Goal: Transaction & Acquisition: Download file/media

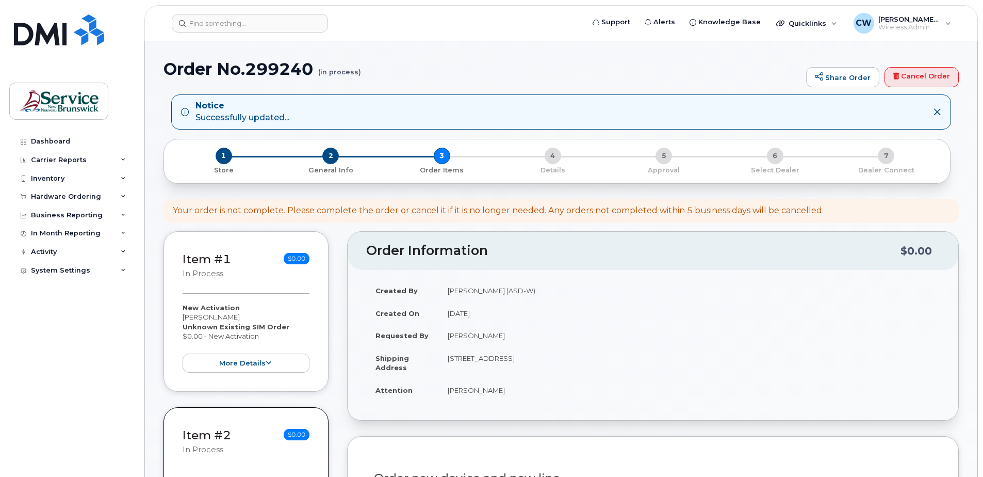
select select
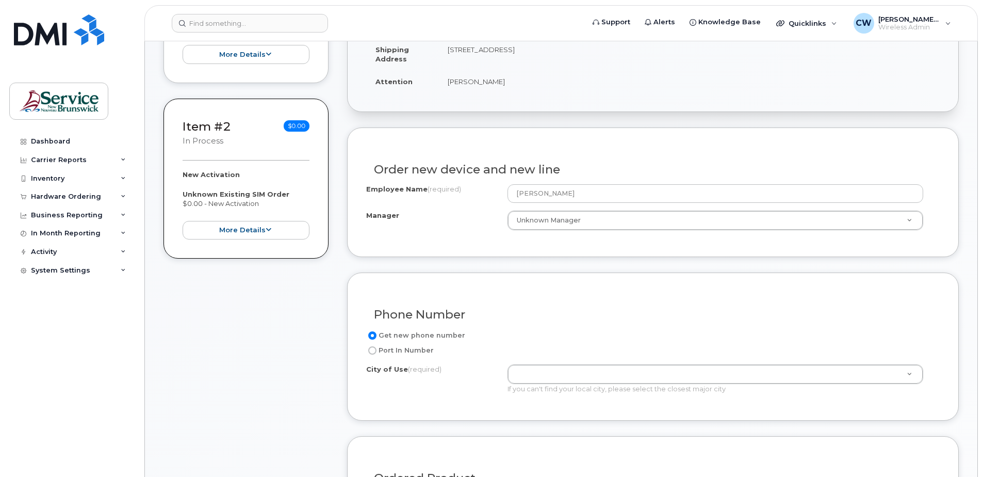
scroll to position [310, 0]
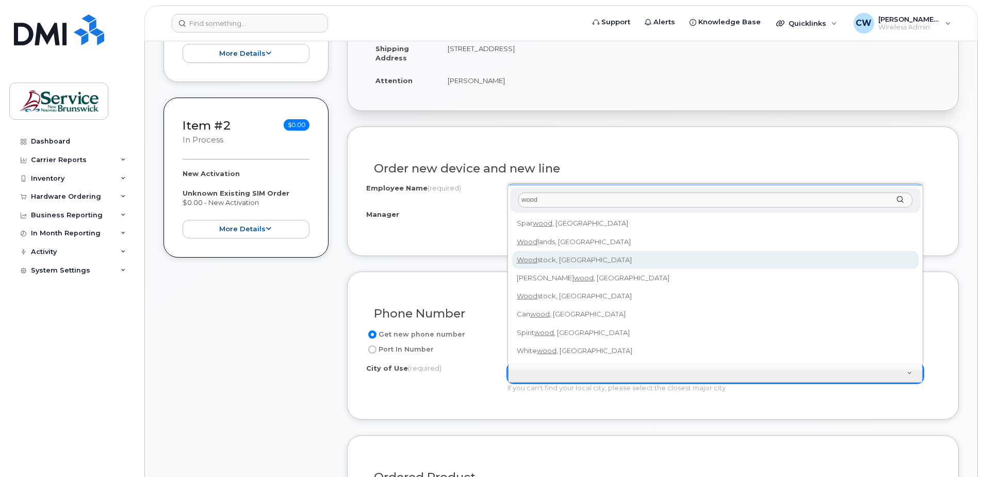
type input "wood"
drag, startPoint x: 571, startPoint y: 260, endPoint x: 567, endPoint y: 264, distance: 5.5
type input "2260"
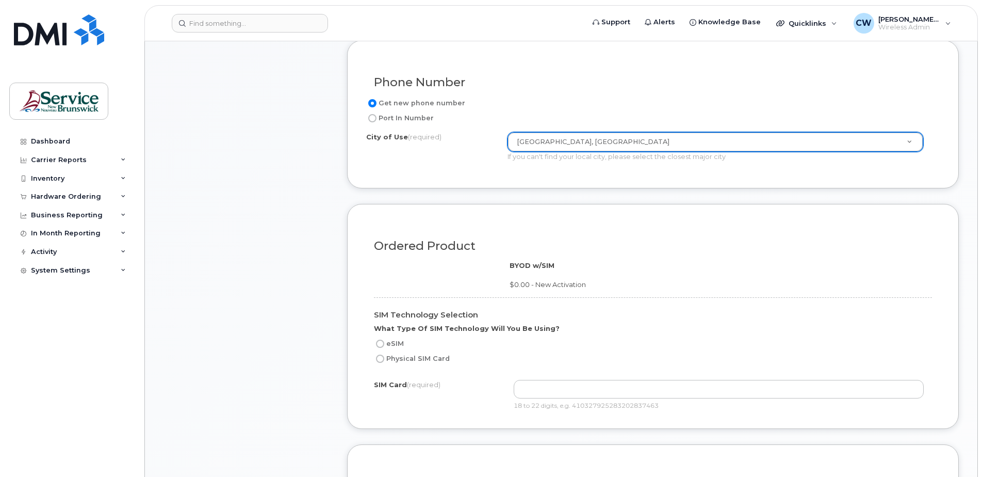
scroll to position [568, 0]
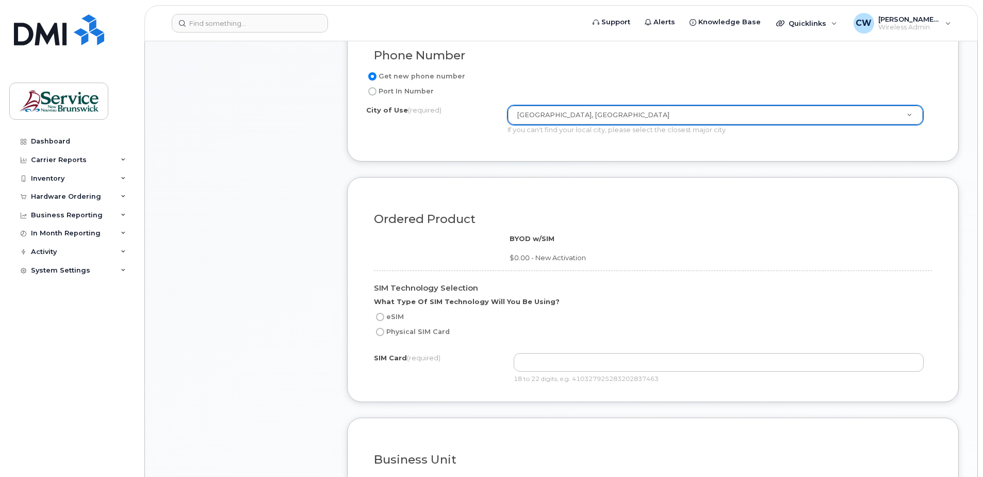
click at [378, 316] on input "eSIM" at bounding box center [380, 317] width 8 height 8
radio input "true"
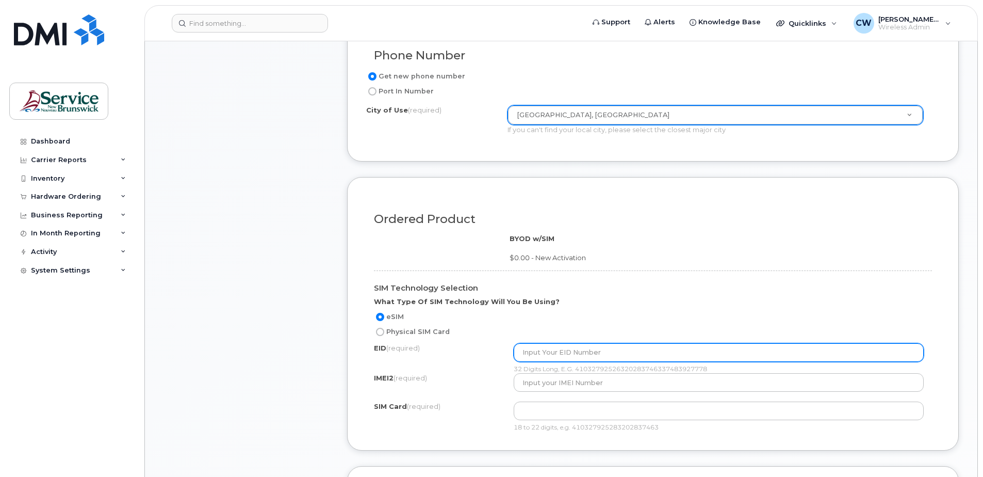
click at [525, 353] on input "text" at bounding box center [719, 352] width 411 height 19
type input "89049032007008882600129608688676"
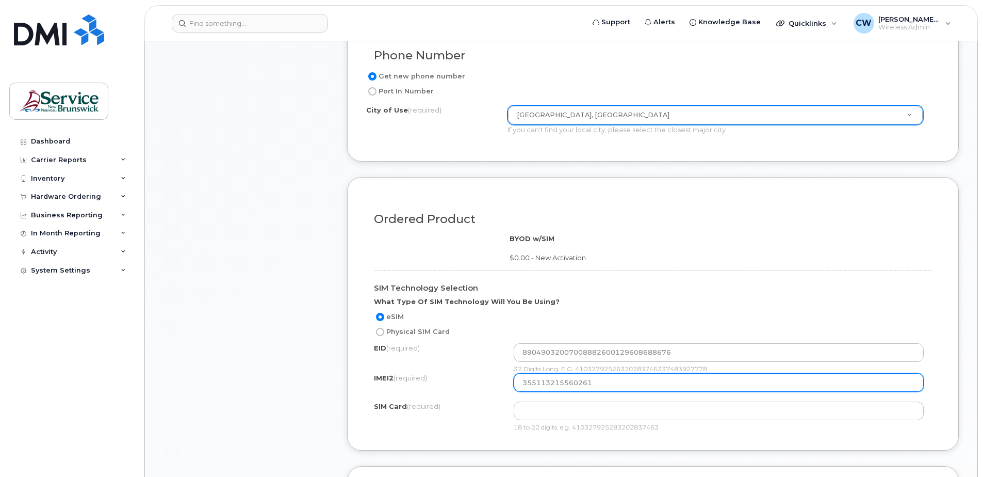
type input "355113215560261"
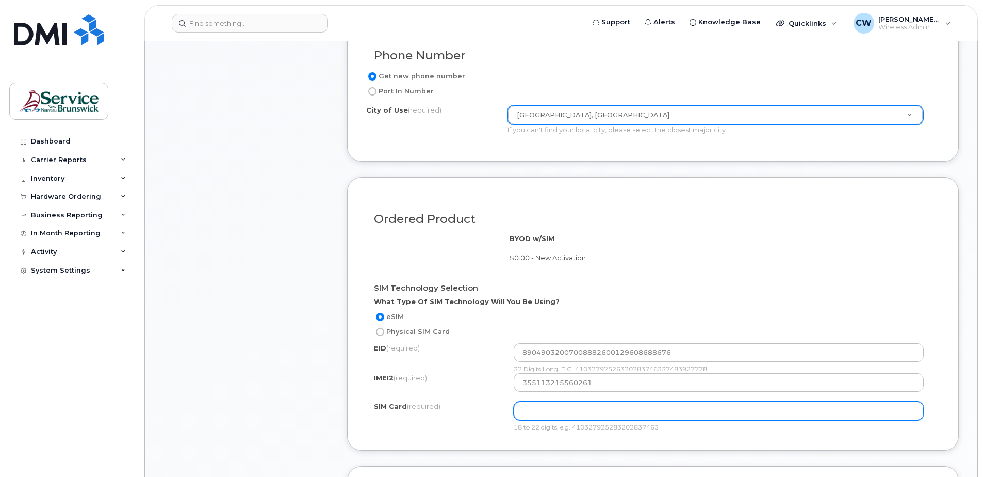
click at [0, 0] on input "text" at bounding box center [0, 0] width 0 height 0
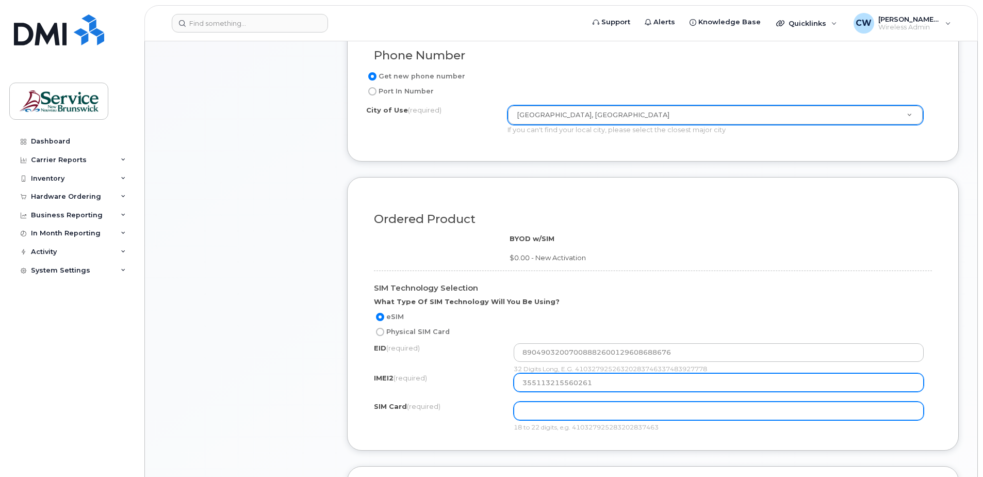
paste input "8912230102346138690"
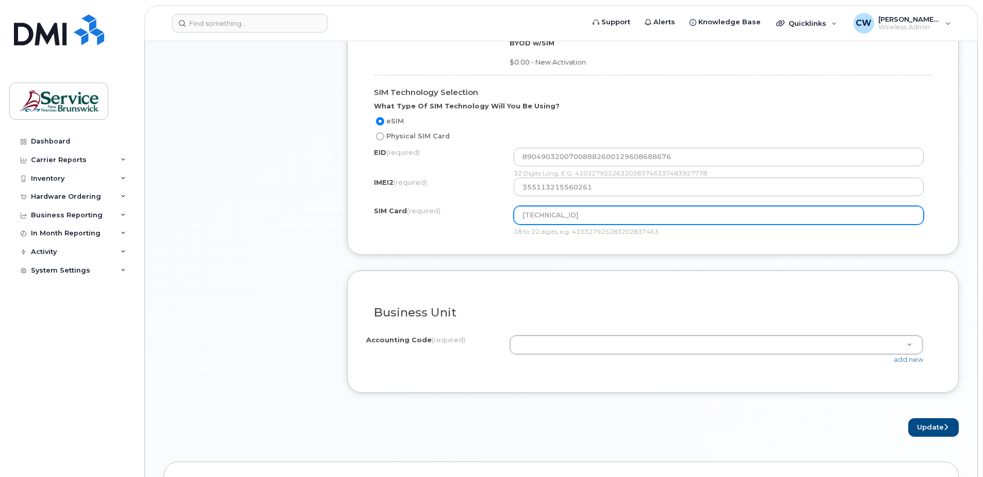
scroll to position [774, 0]
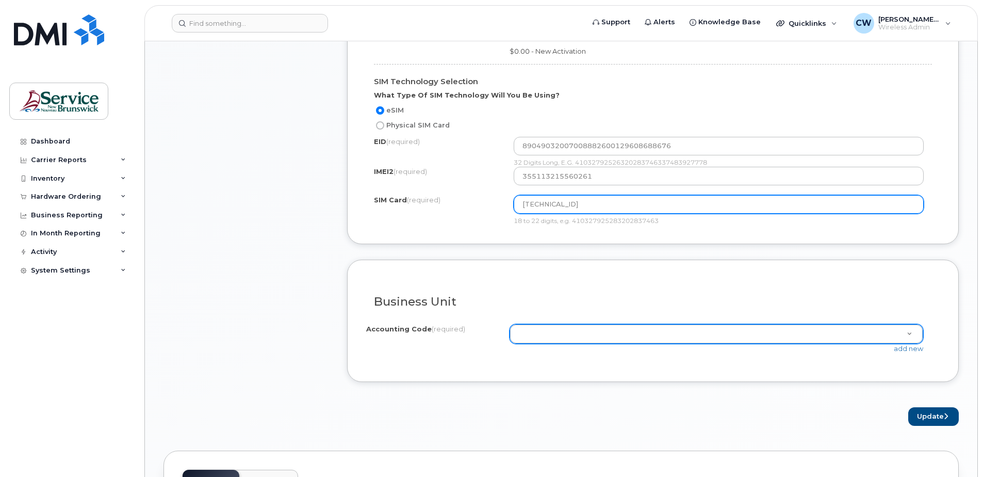
type input "8912230102346138690"
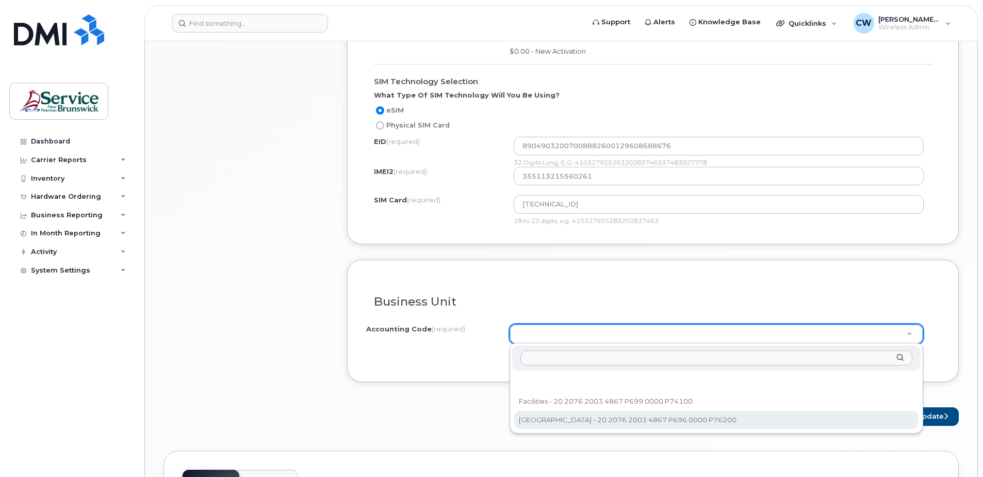
select select "Woodstock Ed Centre"
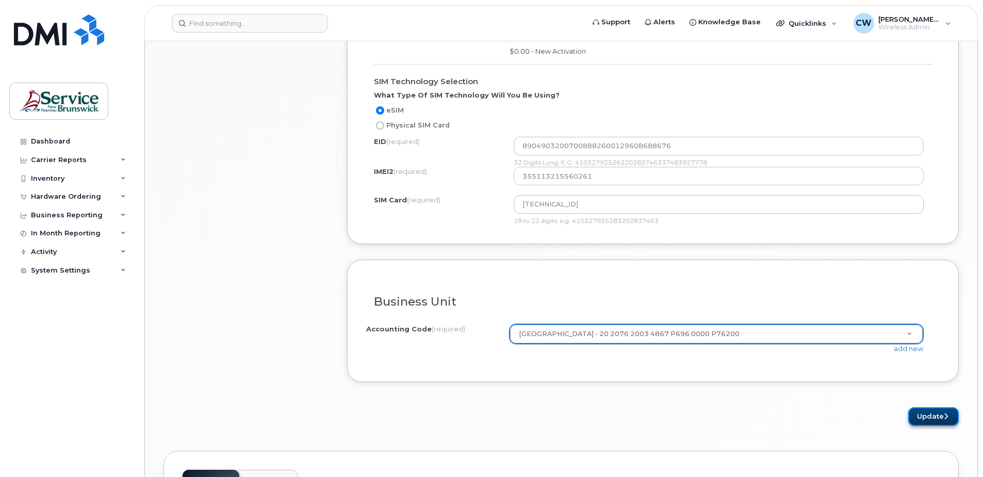
drag, startPoint x: 930, startPoint y: 413, endPoint x: 925, endPoint y: 411, distance: 5.6
click at [929, 413] on button "Update" at bounding box center [934, 416] width 51 height 19
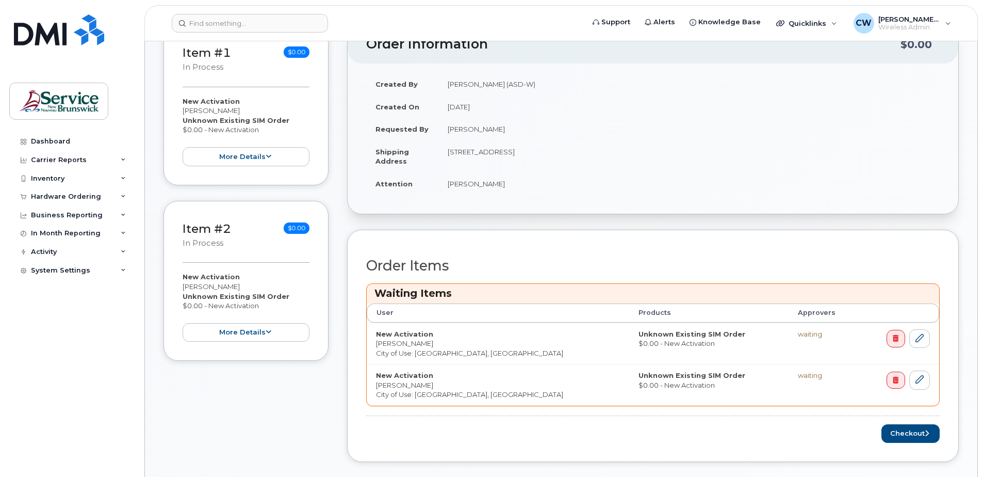
scroll to position [258, 0]
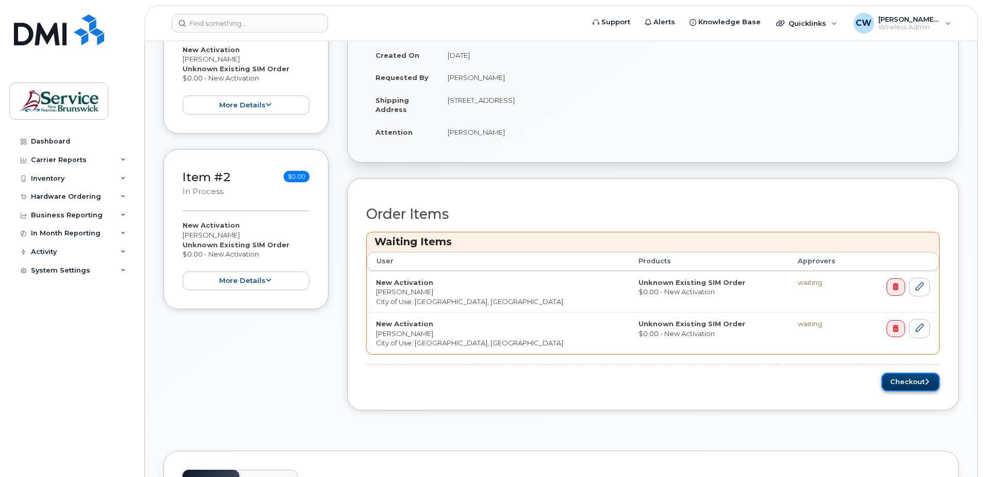
click at [913, 376] on button "Checkout" at bounding box center [911, 382] width 58 height 19
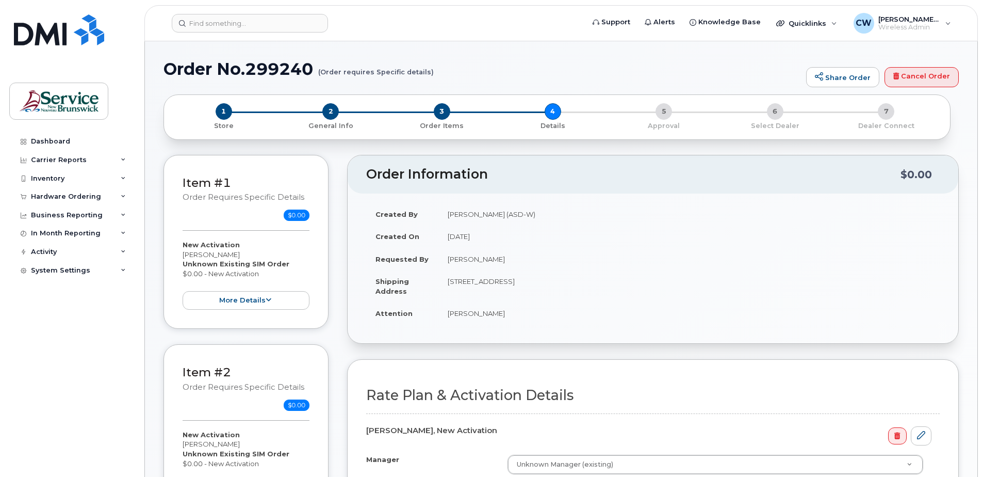
select select
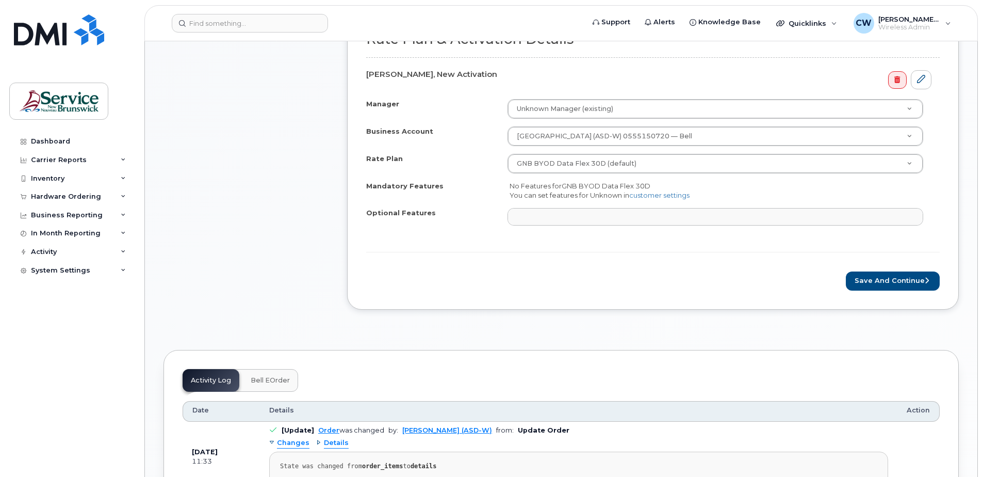
scroll to position [568, 0]
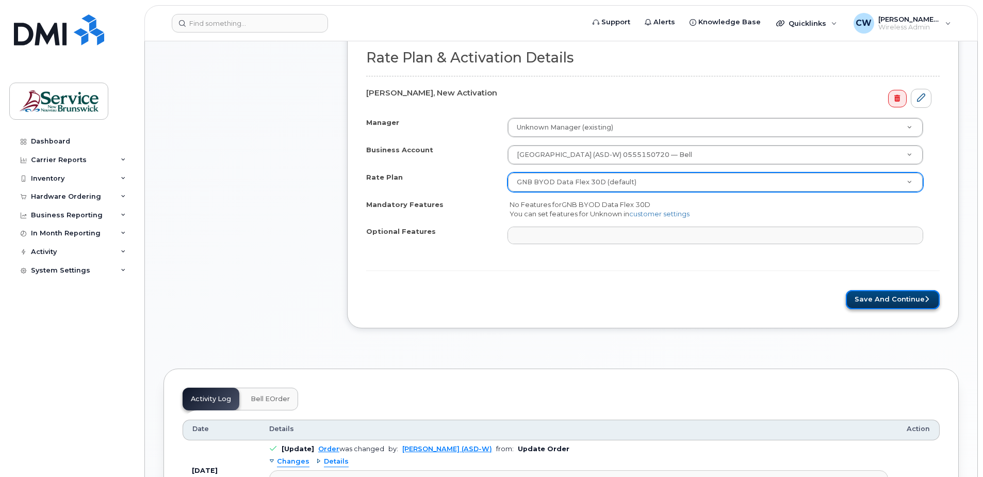
click at [895, 295] on button "Save and Continue" at bounding box center [893, 299] width 94 height 19
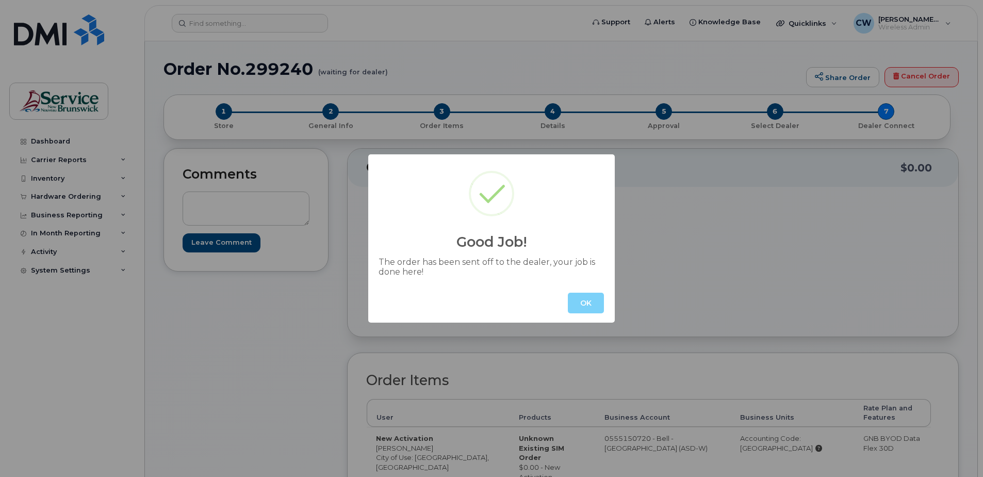
drag, startPoint x: 586, startPoint y: 295, endPoint x: 930, endPoint y: 346, distance: 348.0
click at [587, 294] on button "OK" at bounding box center [586, 303] width 36 height 21
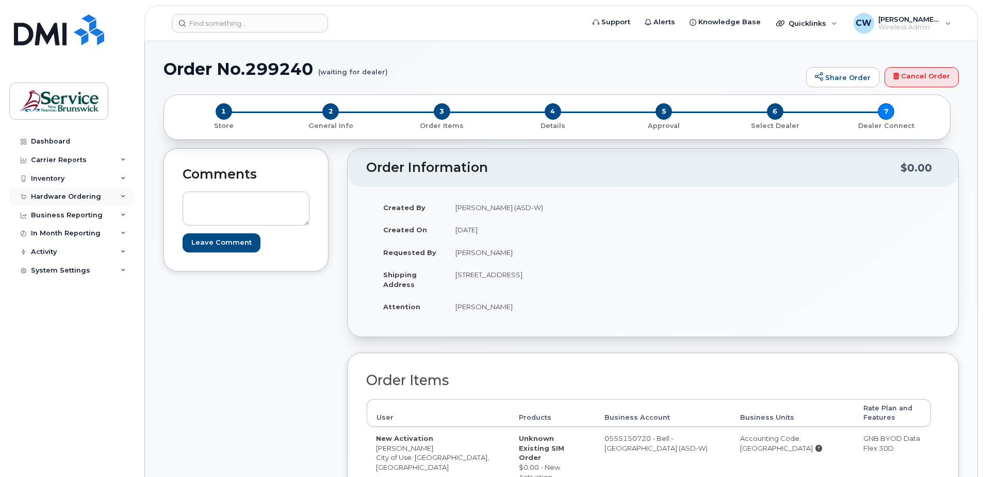
click at [122, 194] on icon at bounding box center [123, 196] width 5 height 5
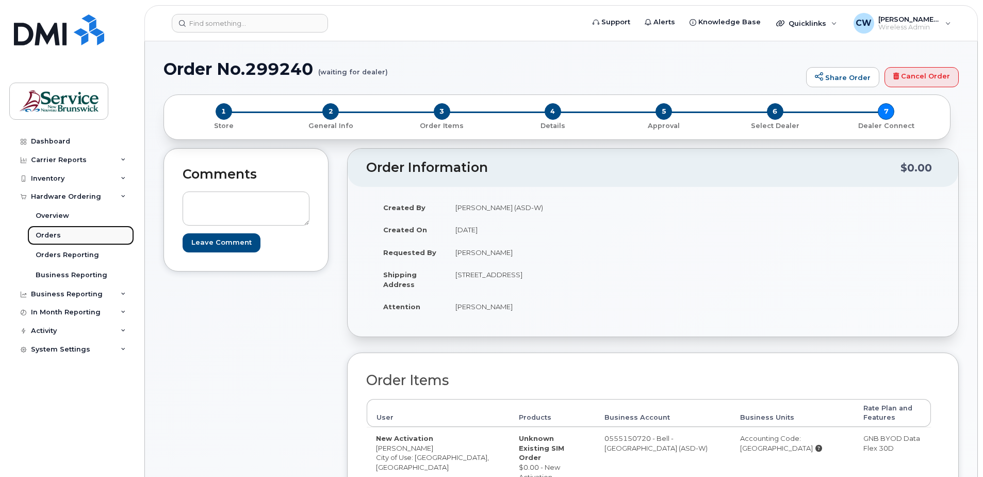
click at [50, 233] on div "Orders" at bounding box center [48, 235] width 25 height 9
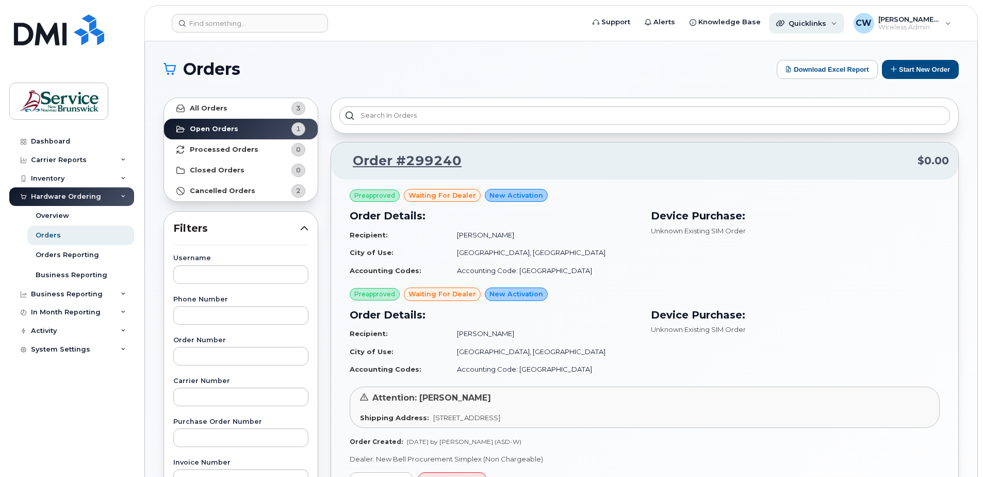
click at [834, 21] on div "Quicklinks" at bounding box center [806, 23] width 75 height 21
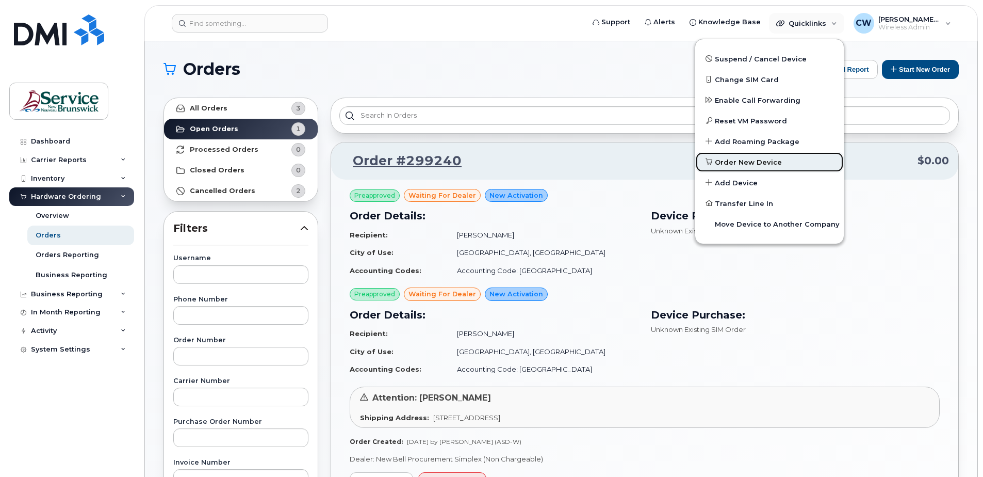
click at [768, 160] on span "Order New Device" at bounding box center [748, 162] width 67 height 10
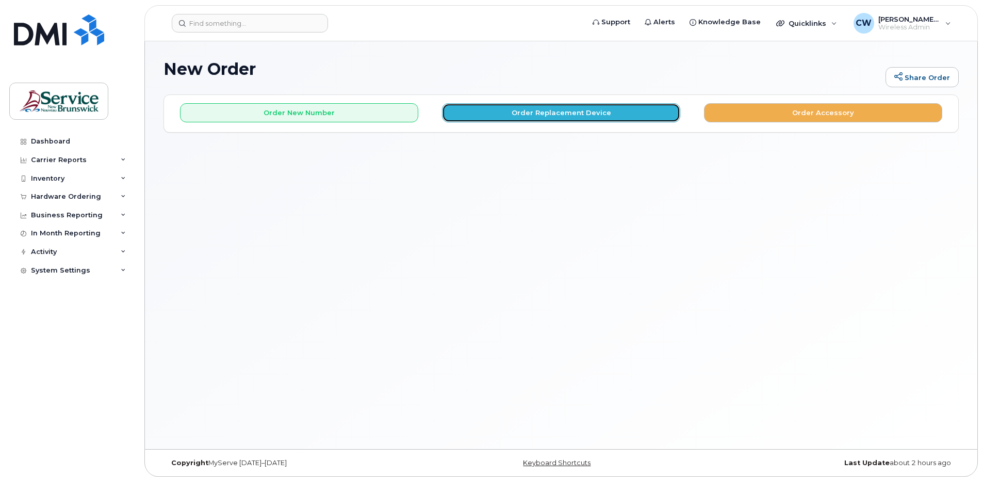
click at [599, 109] on button "Order Replacement Device" at bounding box center [561, 112] width 238 height 19
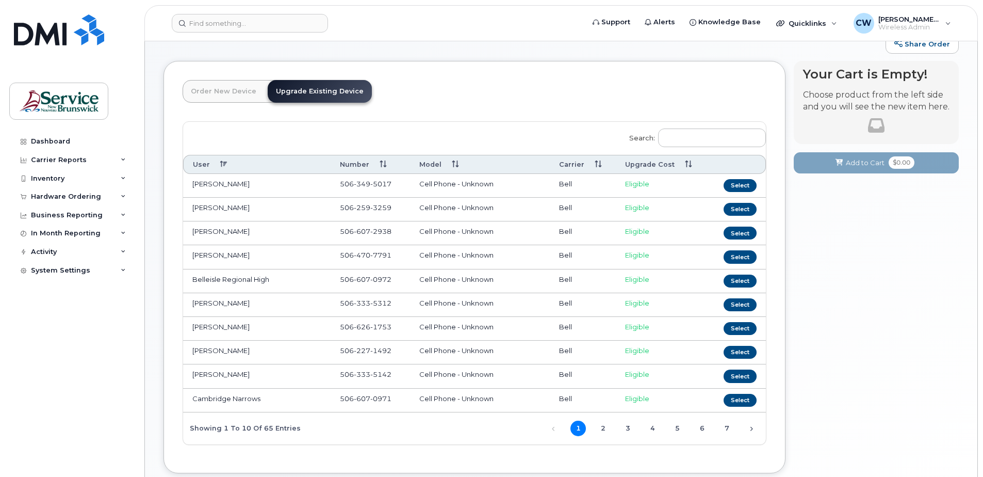
scroll to position [52, 0]
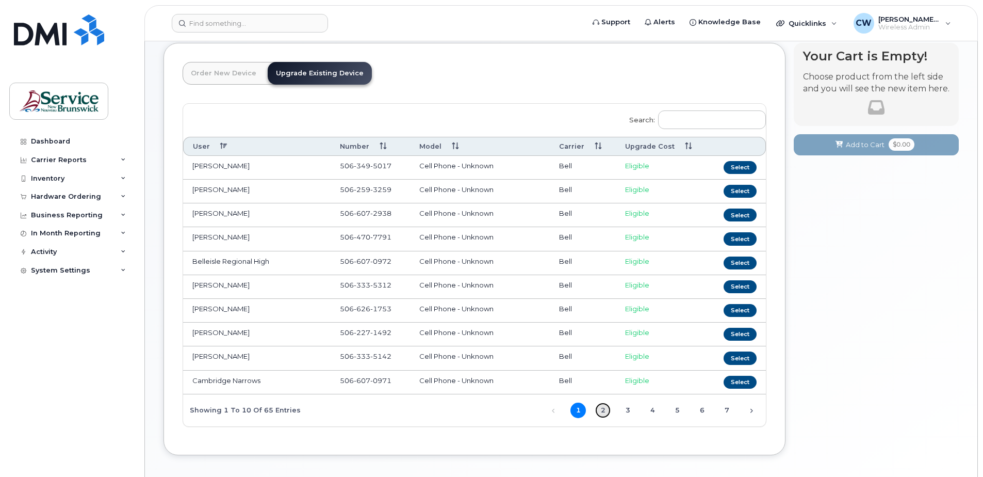
click at [602, 407] on link "2" at bounding box center [602, 409] width 15 height 15
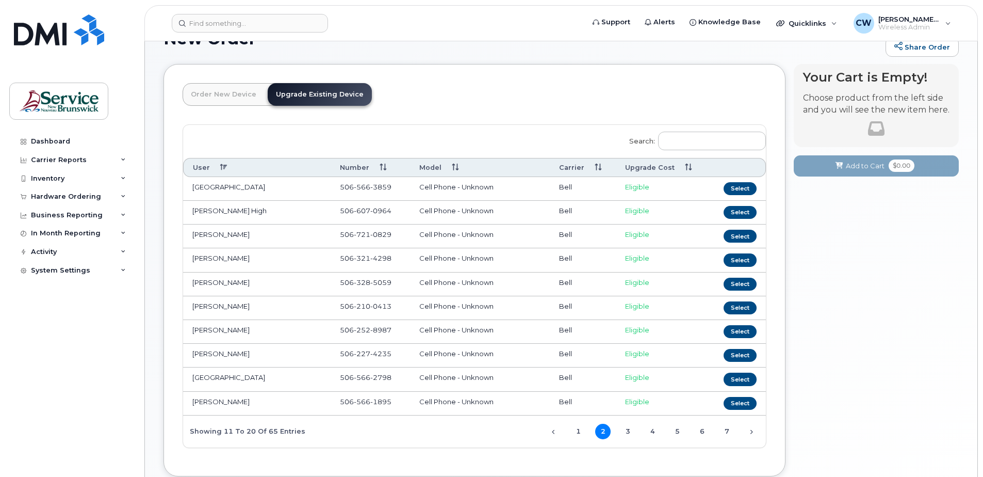
scroll to position [0, 0]
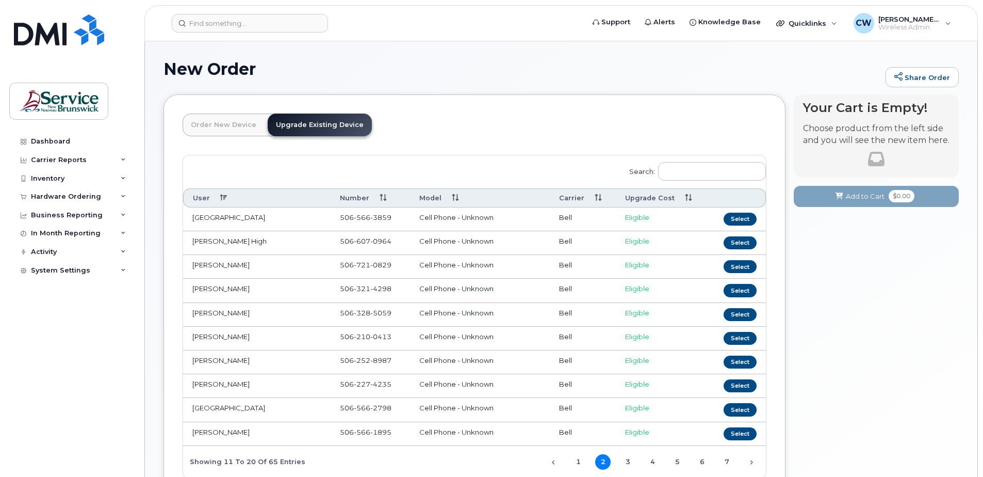
click at [221, 123] on link "Order New Device" at bounding box center [224, 125] width 82 height 23
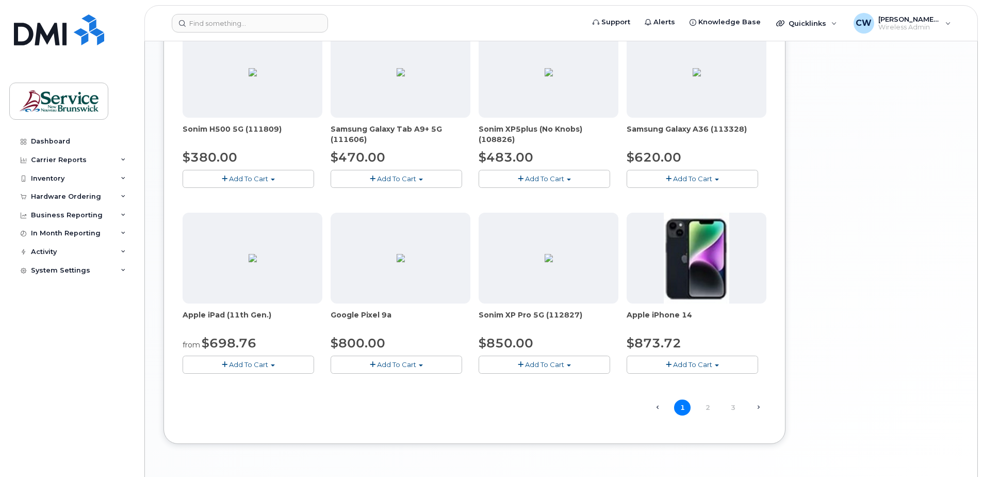
scroll to position [568, 0]
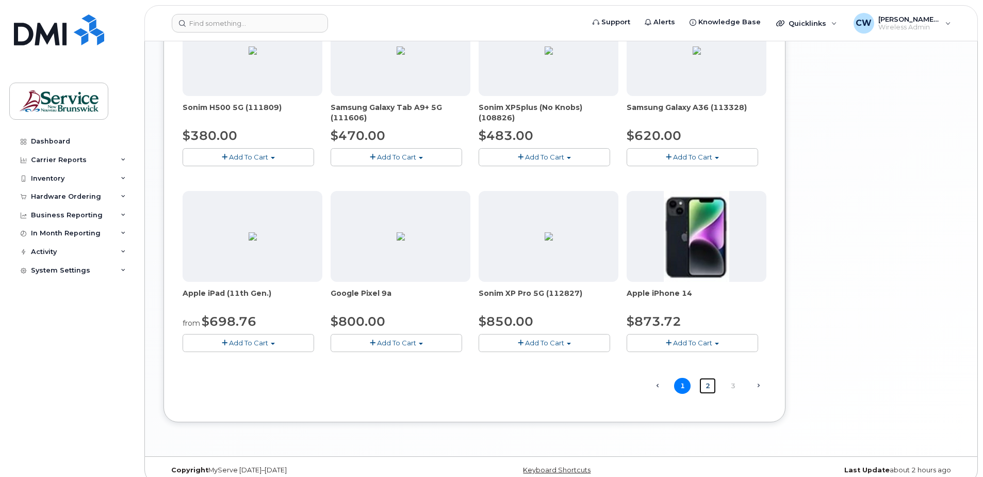
click at [708, 386] on link "2" at bounding box center [708, 386] width 17 height 16
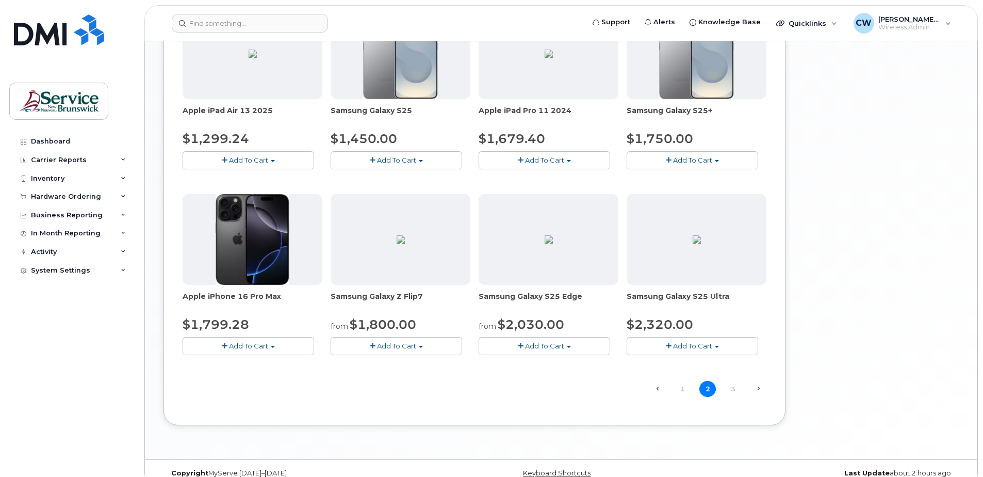
scroll to position [580, 0]
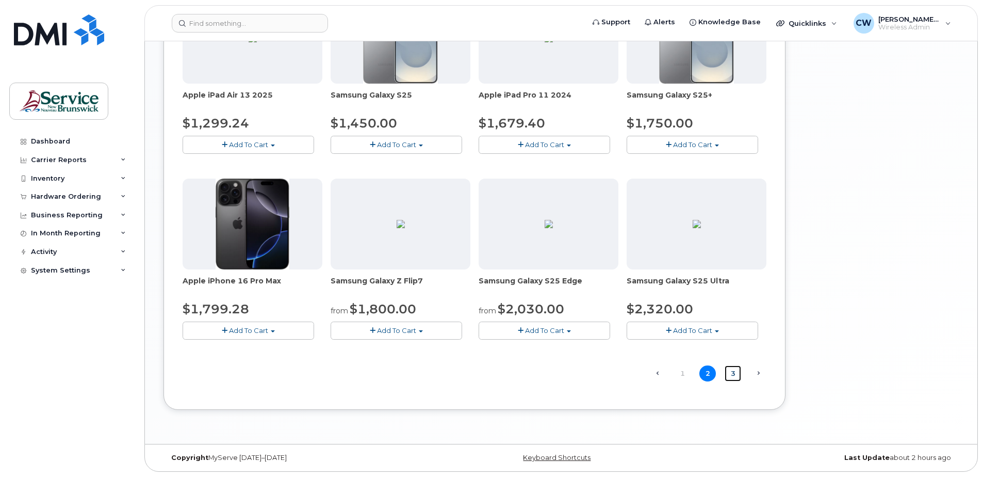
click at [736, 374] on link "3" at bounding box center [733, 373] width 17 height 16
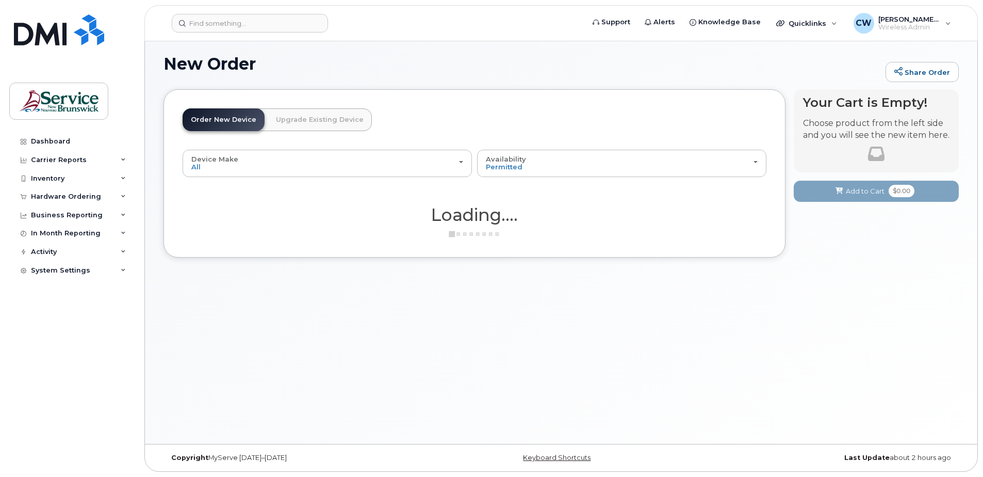
scroll to position [5, 0]
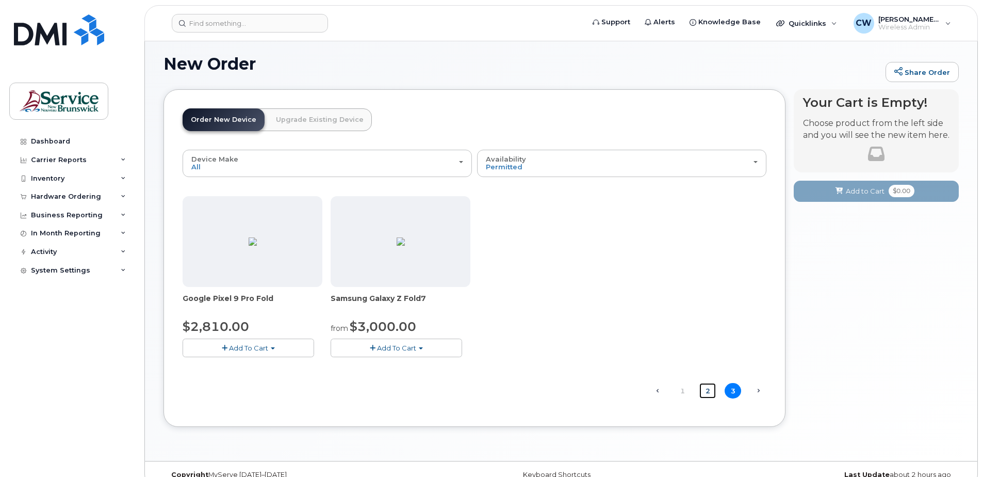
click at [706, 390] on link "2" at bounding box center [708, 391] width 17 height 16
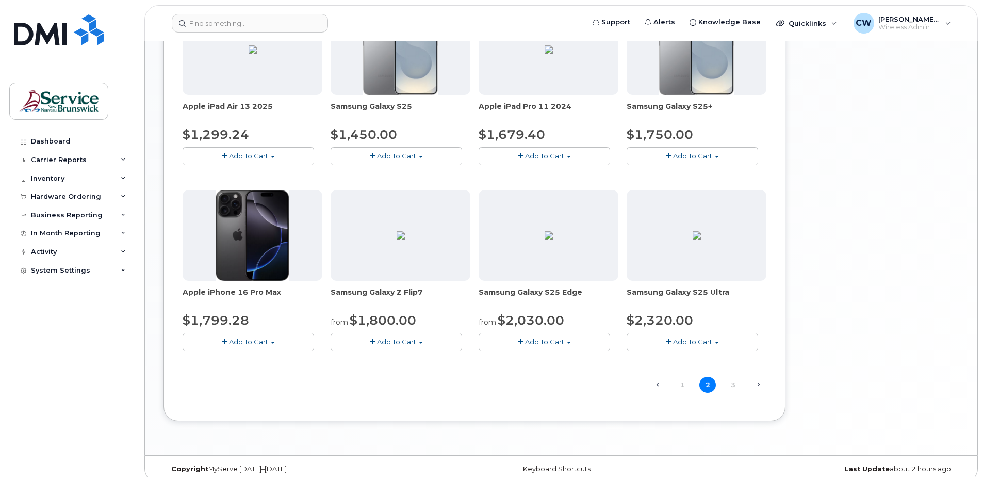
scroll to position [580, 0]
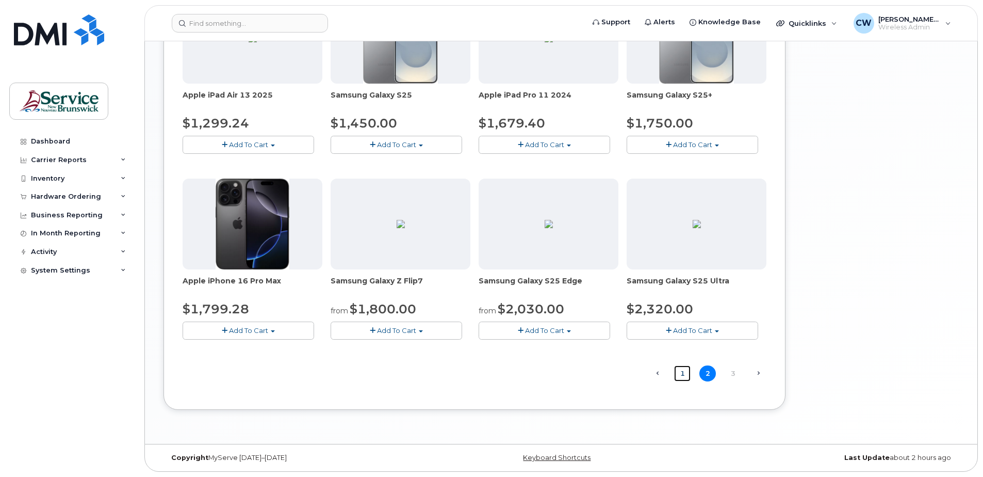
click at [682, 373] on link "1" at bounding box center [682, 373] width 17 height 16
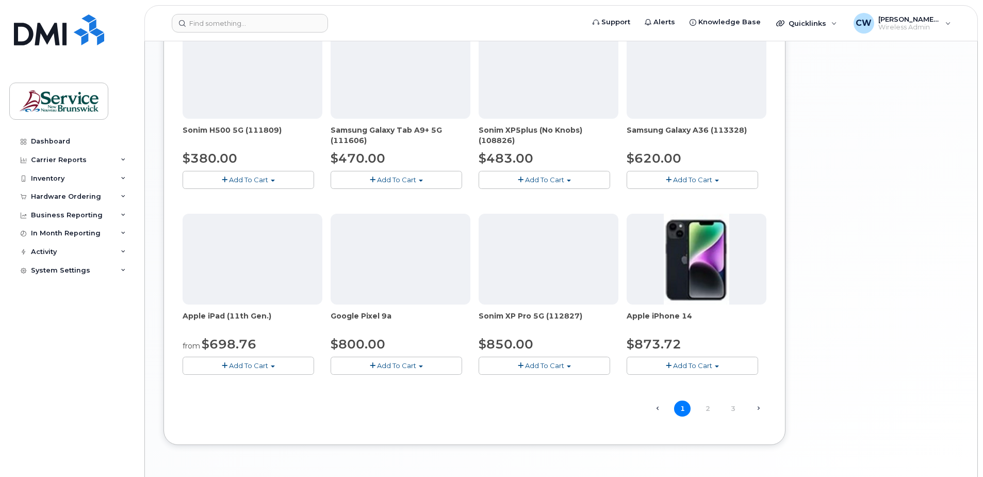
scroll to position [528, 0]
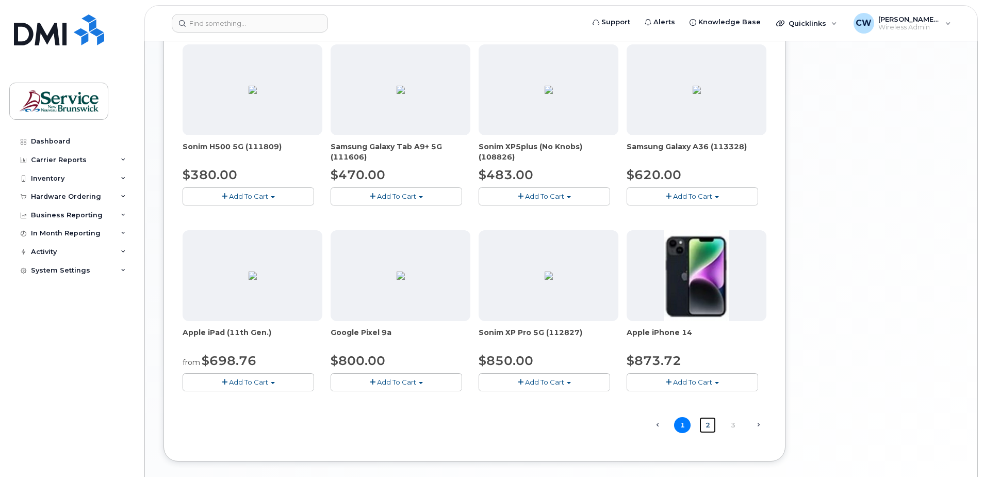
click at [708, 424] on link "2" at bounding box center [708, 425] width 17 height 16
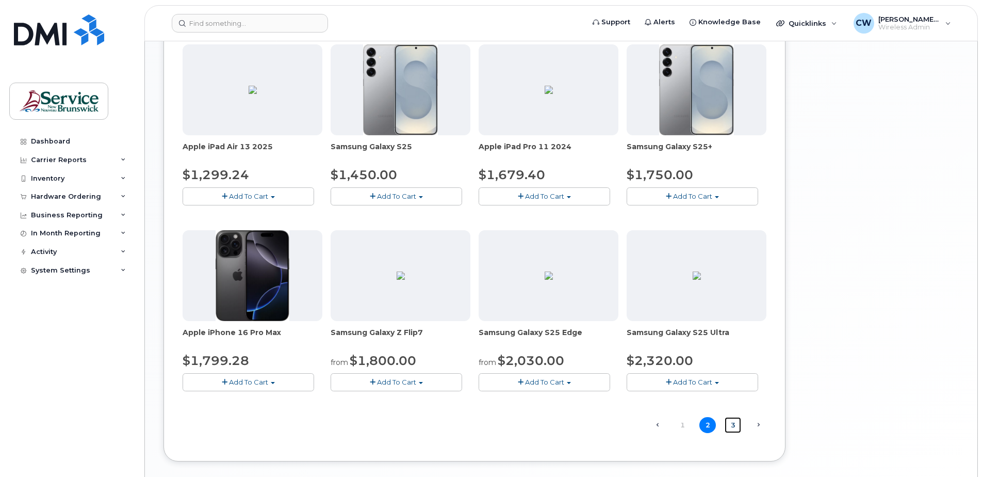
click at [736, 422] on link "3" at bounding box center [733, 425] width 17 height 16
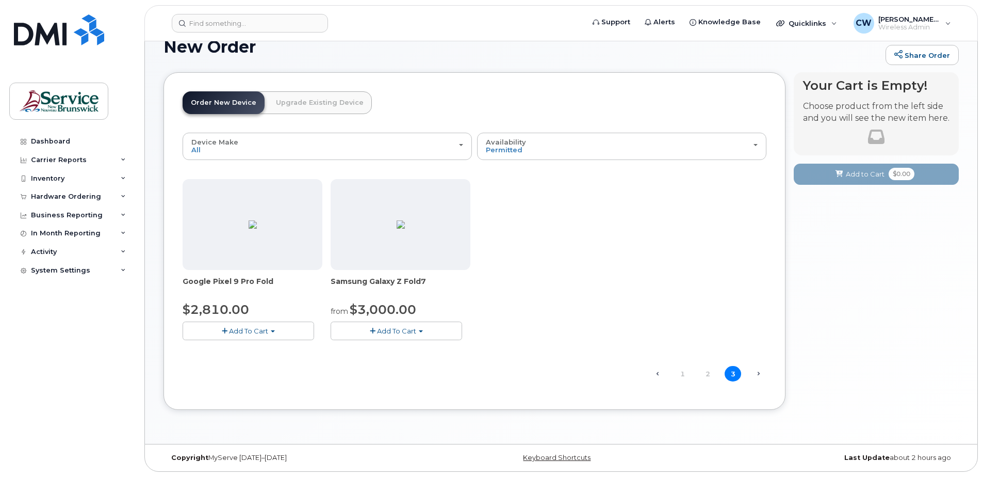
scroll to position [22, 0]
click at [710, 373] on link "2" at bounding box center [708, 374] width 17 height 16
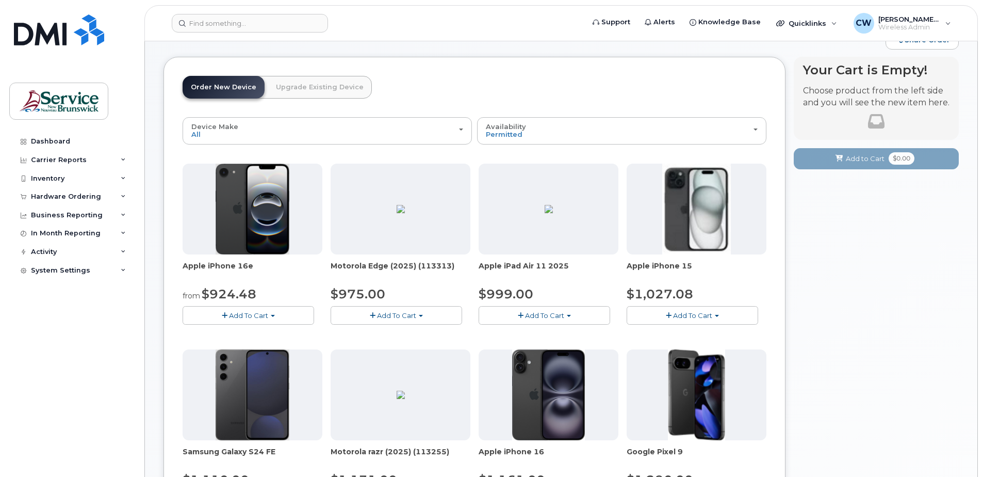
scroll to position [0, 0]
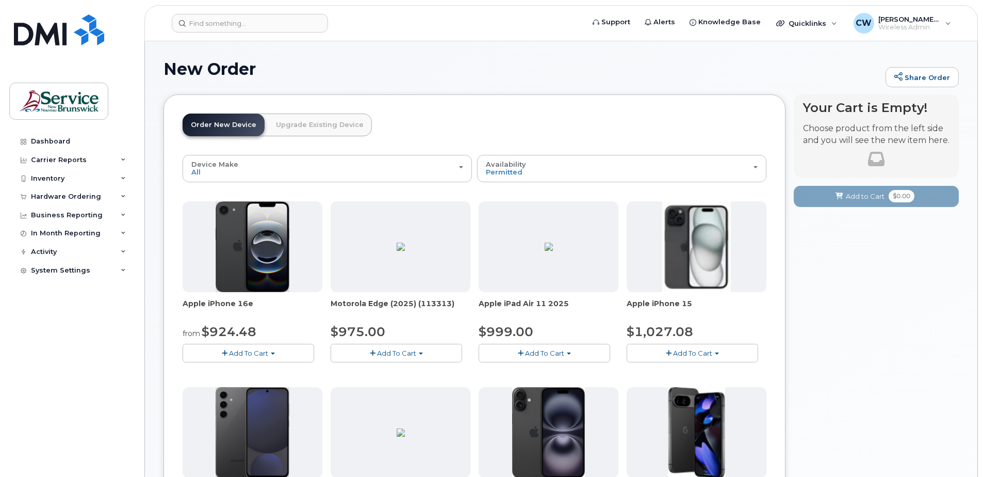
click at [245, 351] on span "Add To Cart" at bounding box center [248, 353] width 39 height 8
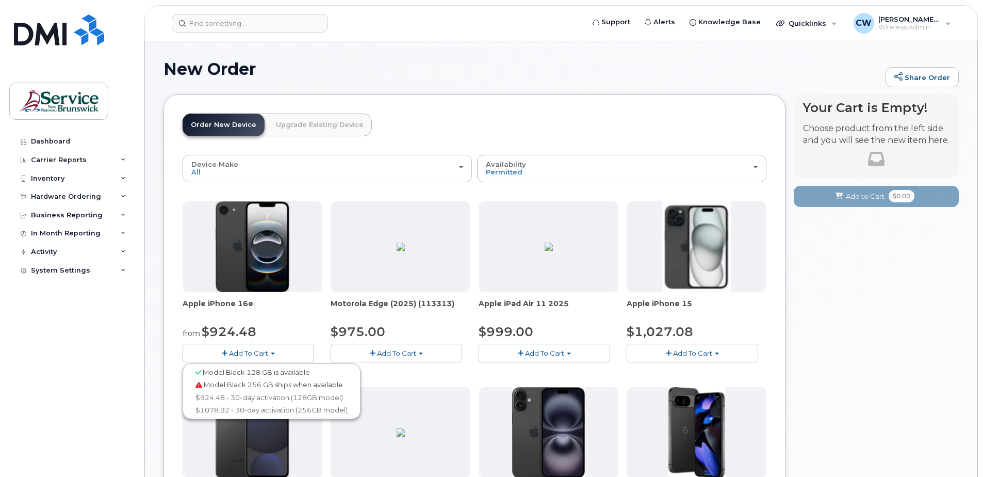
click at [232, 371] on span "Model Black 128 GB is available" at bounding box center [256, 372] width 107 height 8
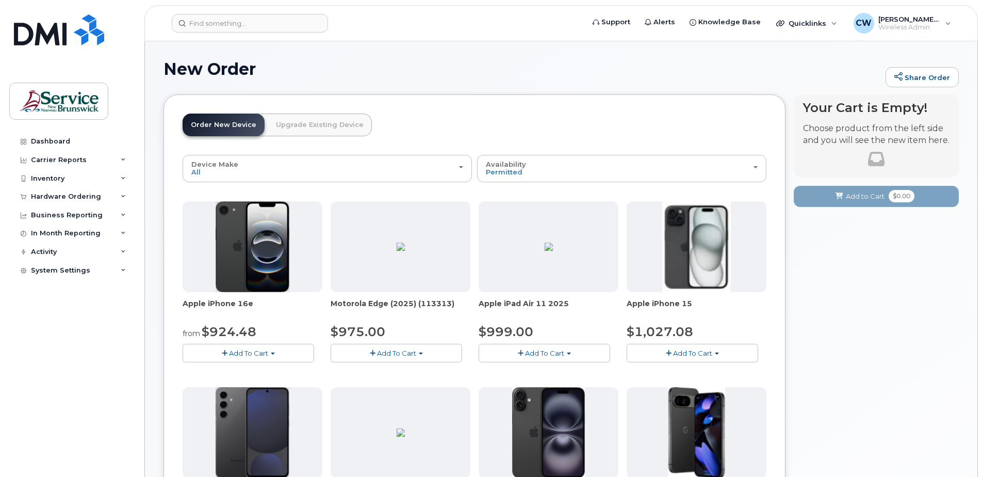
click at [231, 353] on span "Add To Cart" at bounding box center [248, 353] width 39 height 8
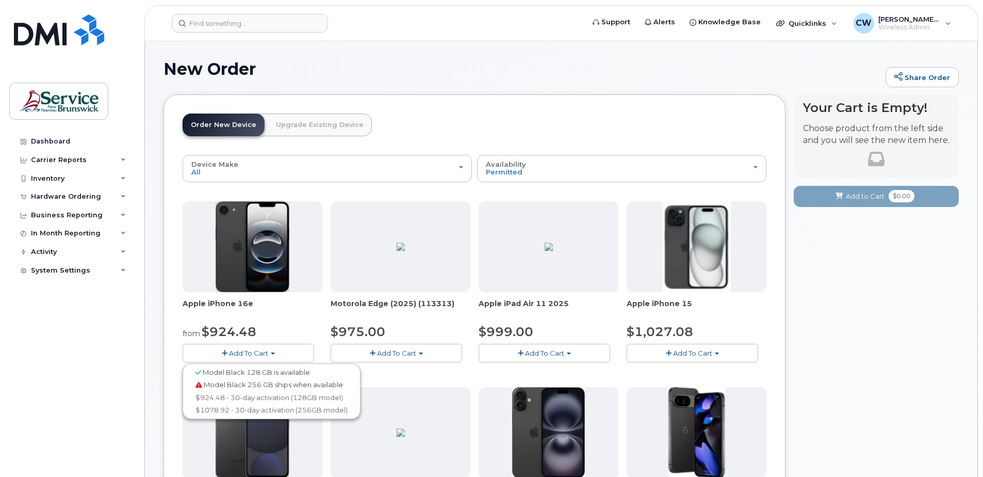
click at [254, 268] on img at bounding box center [253, 246] width 74 height 91
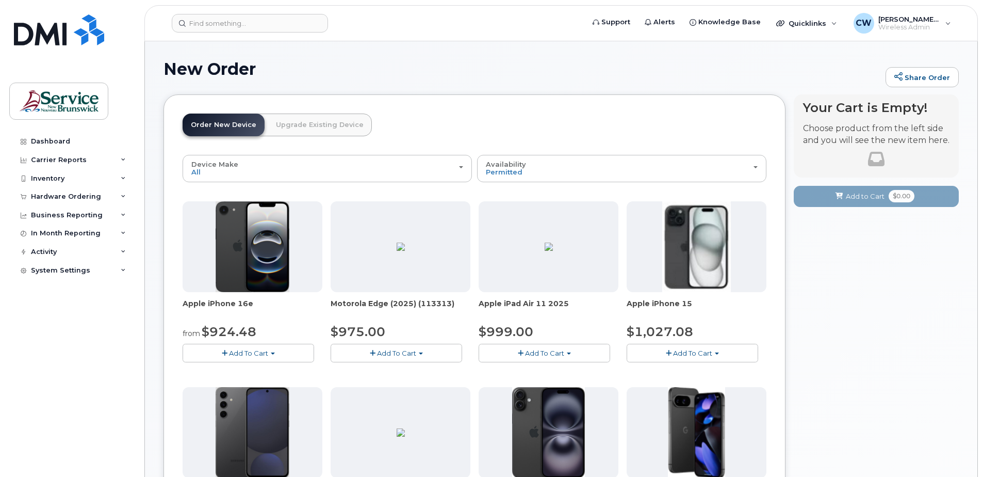
click at [233, 352] on span "Add To Cart" at bounding box center [248, 353] width 39 height 8
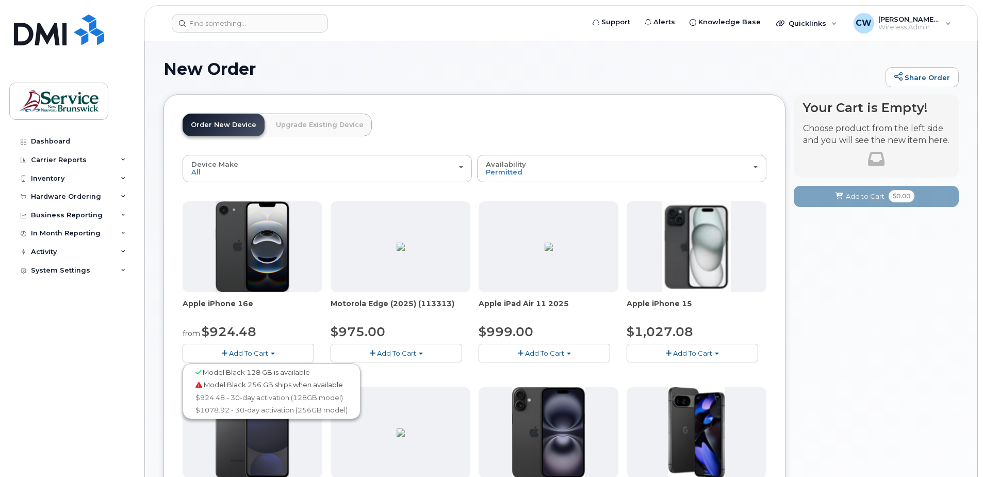
click at [320, 121] on link "Upgrade Existing Device" at bounding box center [320, 125] width 104 height 23
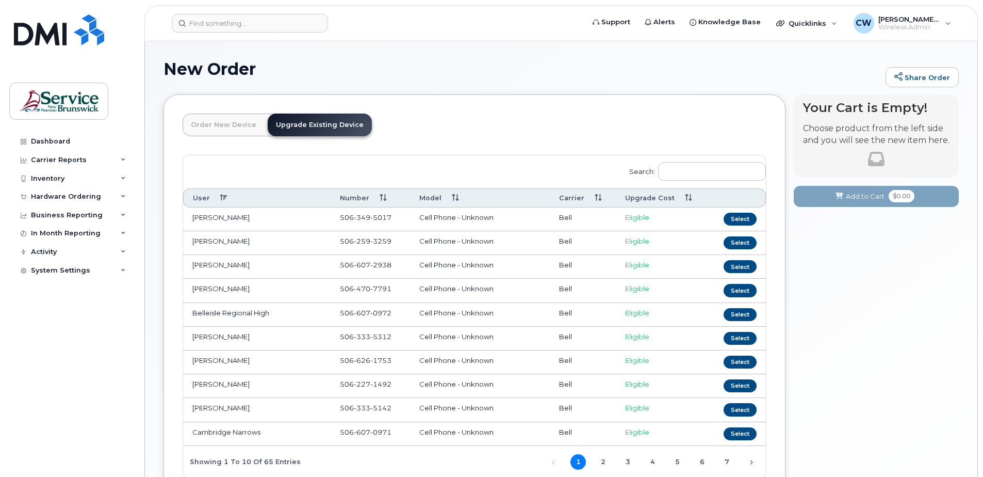
click at [199, 196] on th "User" at bounding box center [257, 197] width 148 height 19
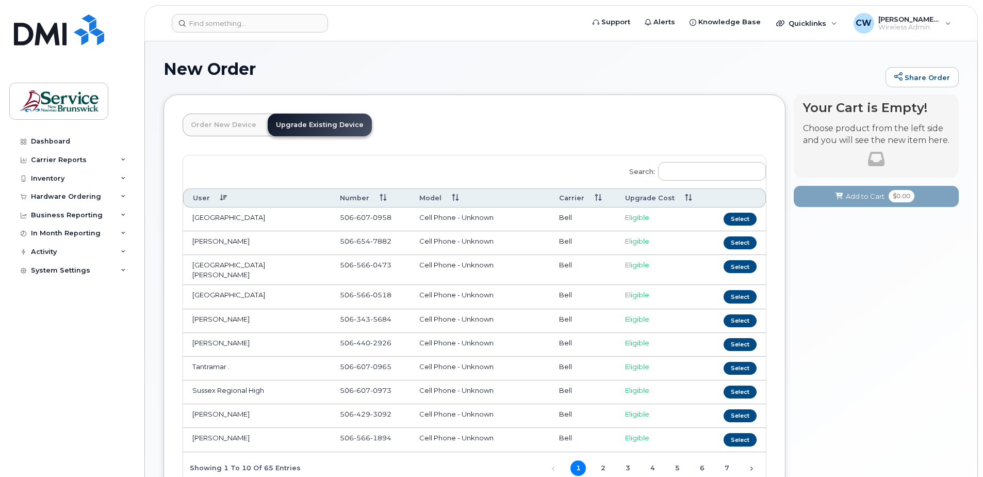
click at [641, 219] on span "Eligible" at bounding box center [637, 217] width 24 height 8
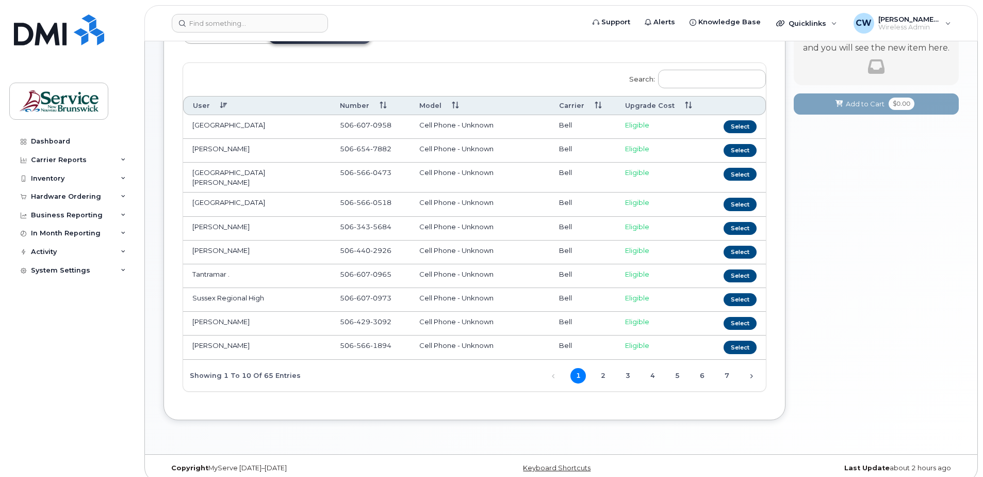
scroll to position [97, 0]
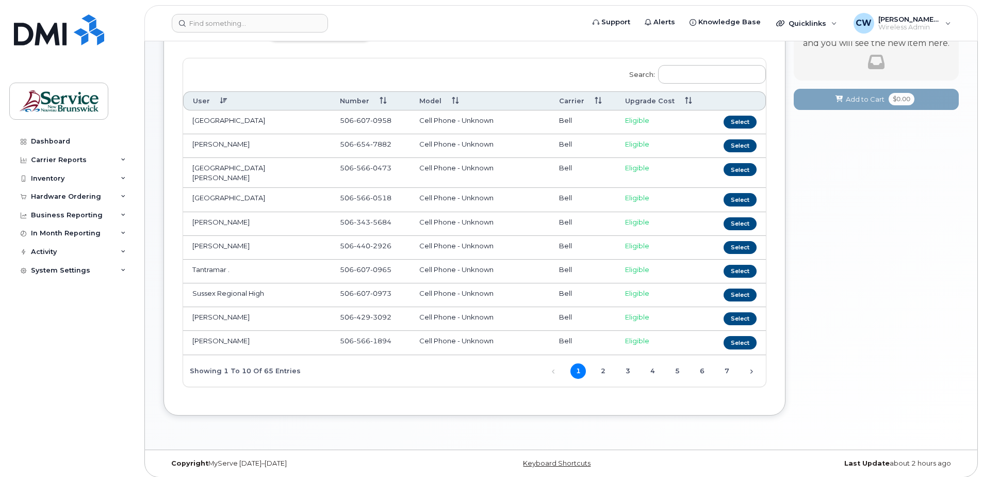
click at [222, 98] on th "User" at bounding box center [257, 100] width 148 height 19
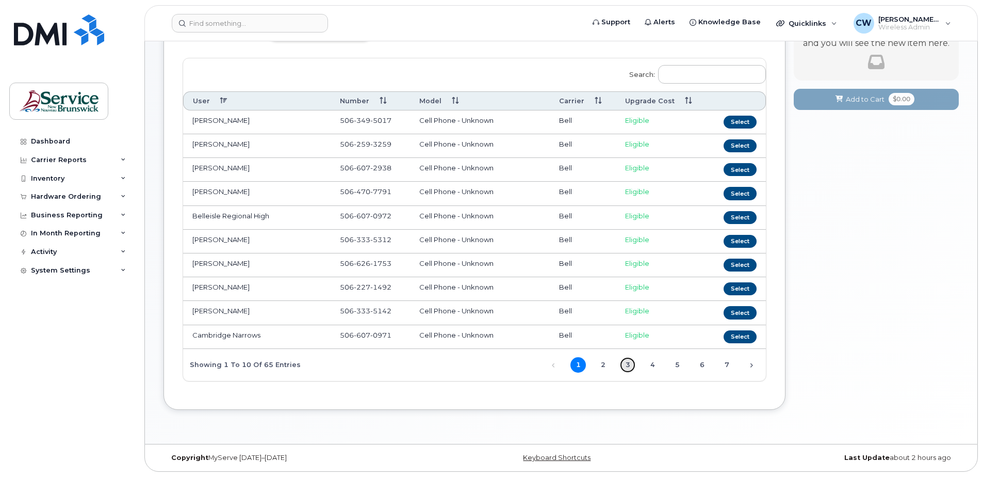
click at [628, 364] on link "3" at bounding box center [627, 364] width 15 height 15
click at [604, 364] on link "2" at bounding box center [602, 364] width 15 height 15
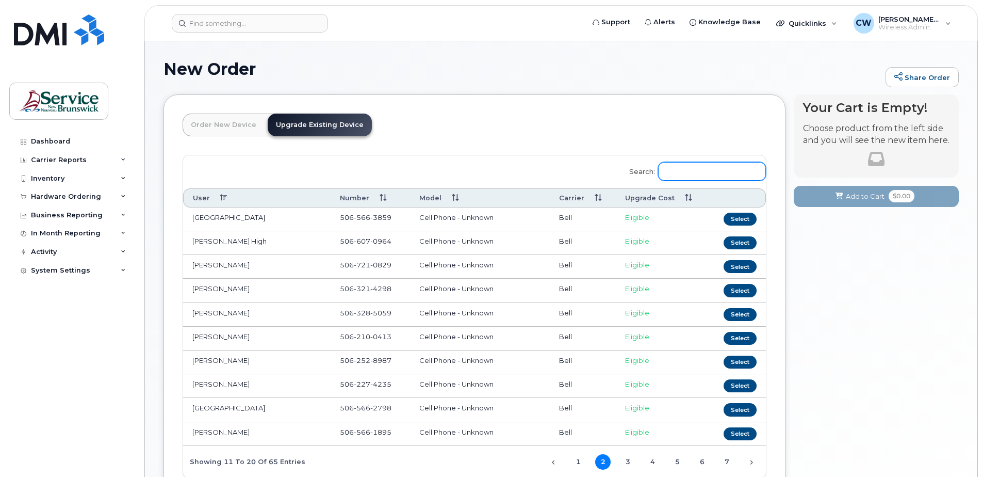
click at [686, 172] on input "Search:" at bounding box center [712, 171] width 108 height 19
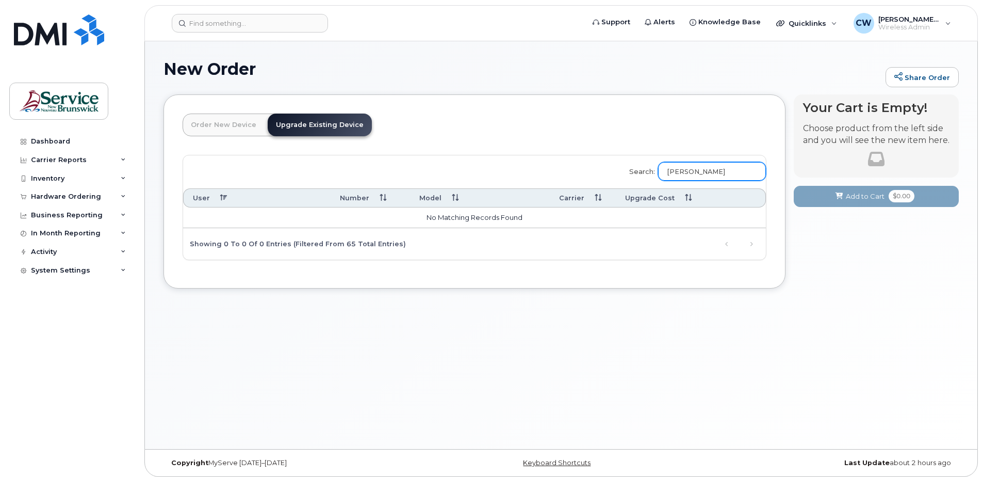
type input "[PERSON_NAME]"
click at [80, 155] on div "Carrier Reports" at bounding box center [71, 160] width 125 height 19
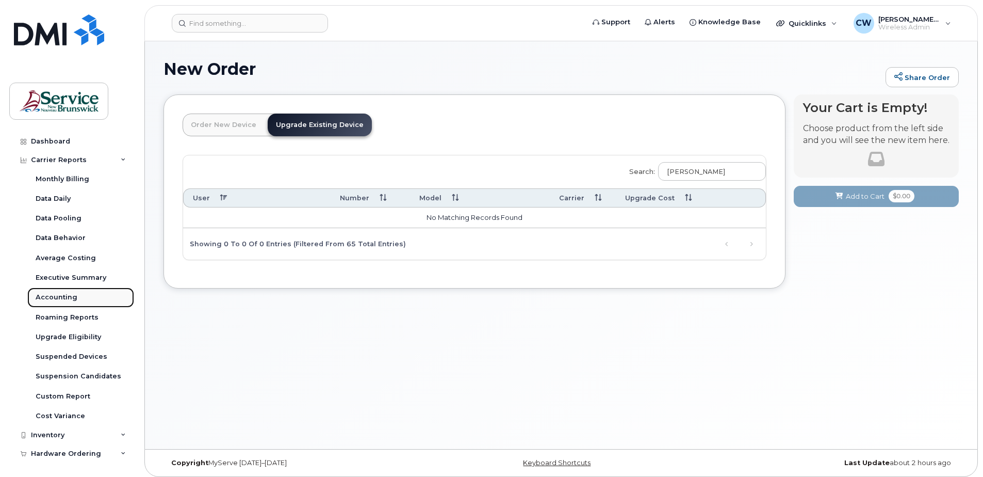
click at [56, 294] on div "Accounting" at bounding box center [57, 297] width 42 height 9
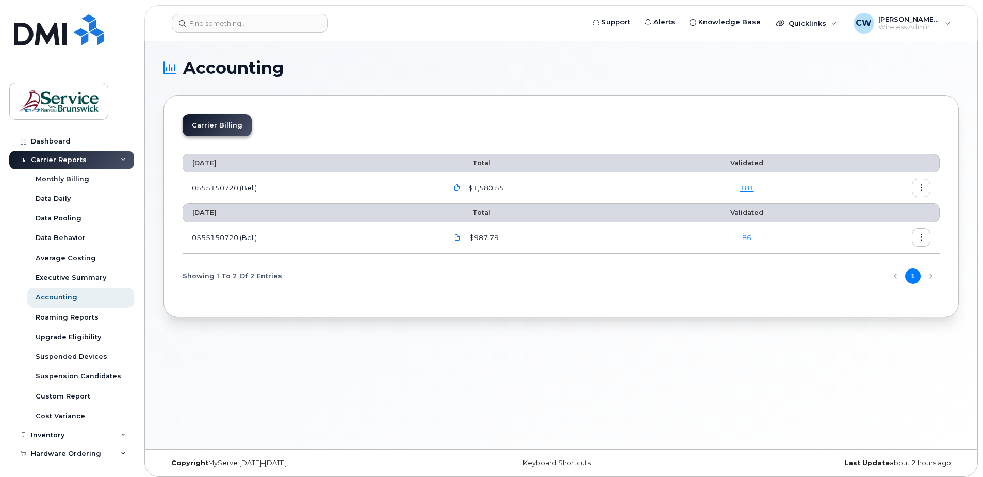
click at [922, 185] on icon "button" at bounding box center [921, 188] width 7 height 7
click at [862, 228] on span "Download" at bounding box center [874, 229] width 40 height 9
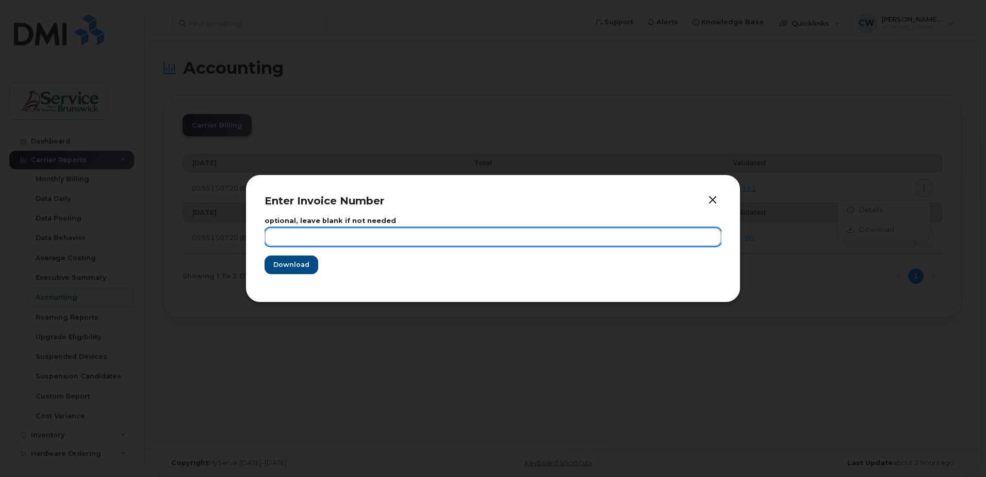
click at [280, 234] on input "text" at bounding box center [493, 237] width 457 height 19
type input "[DATE]"
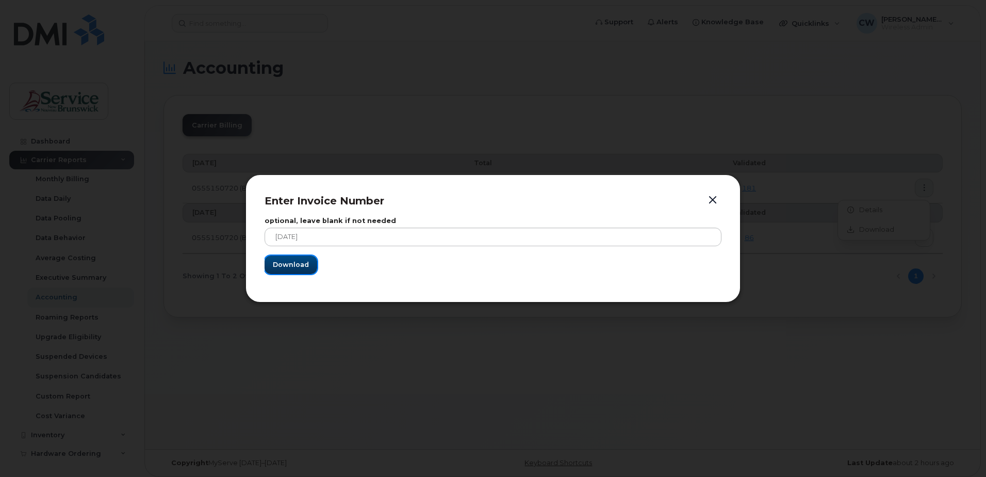
click at [294, 259] on button "Download" at bounding box center [291, 264] width 53 height 19
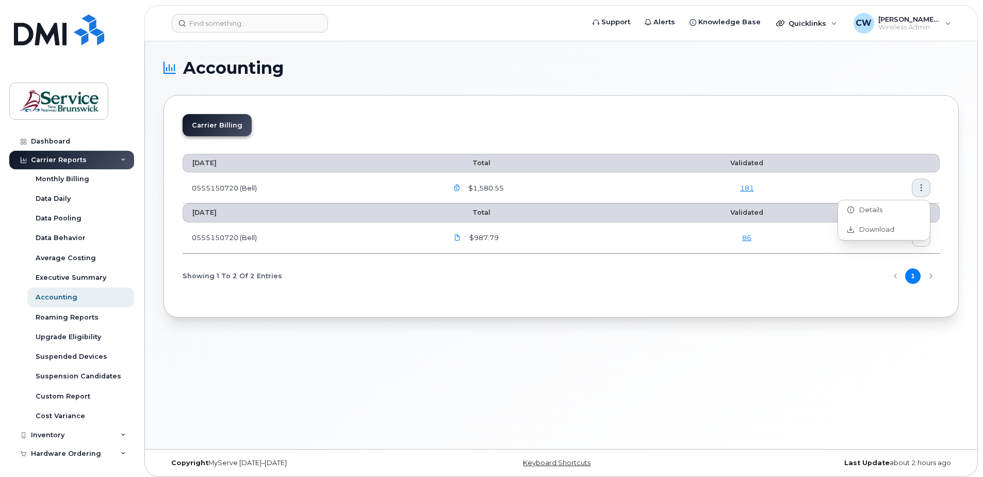
click at [764, 285] on div "Showing 1 To 2 Of 2 Entries 1" at bounding box center [561, 276] width 757 height 26
click at [921, 237] on icon "button" at bounding box center [921, 237] width 7 height 7
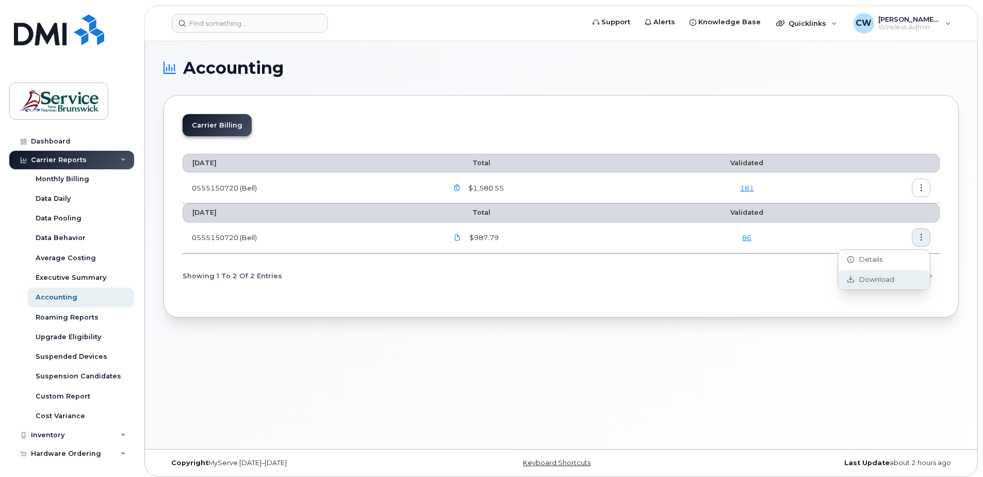
click at [872, 277] on span "Download" at bounding box center [874, 279] width 40 height 9
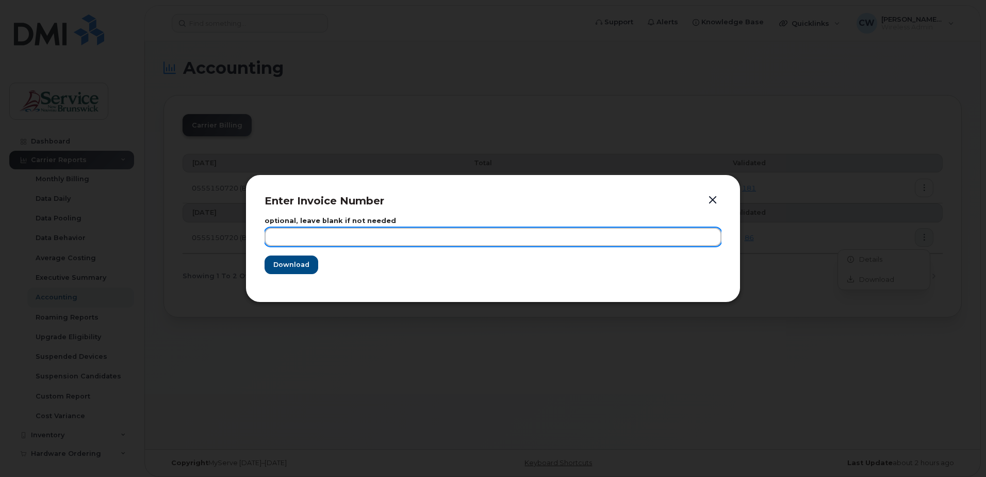
click at [286, 240] on input "text" at bounding box center [493, 237] width 457 height 19
type input "[DATE]"
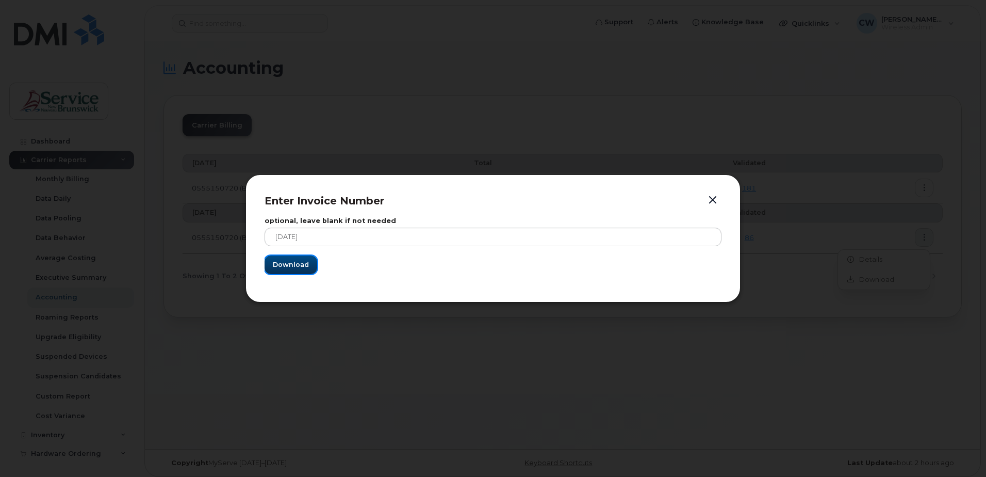
click at [294, 267] on span "Download" at bounding box center [291, 265] width 36 height 10
